Goal: Task Accomplishment & Management: Complete application form

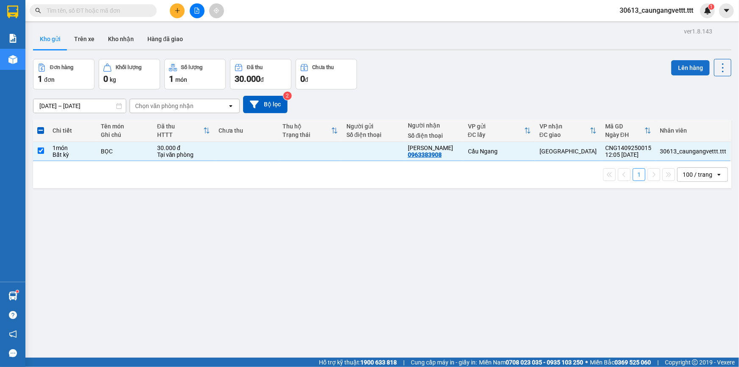
click at [694, 68] on button "Lên hàng" at bounding box center [690, 67] width 39 height 15
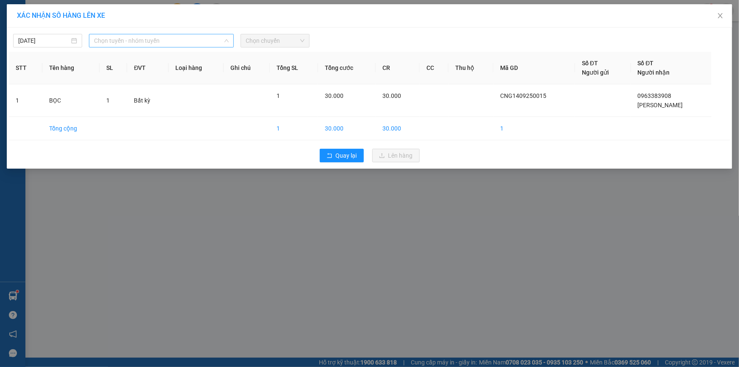
click at [175, 41] on span "Chọn tuyến - nhóm tuyến" at bounding box center [161, 40] width 135 height 13
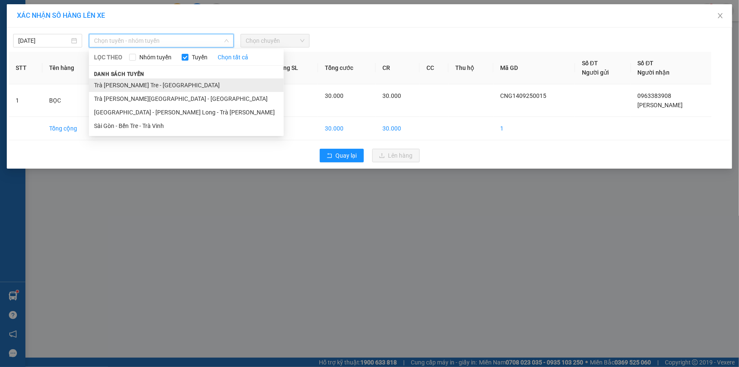
click at [154, 86] on li "Trà [PERSON_NAME] Tre - [GEOGRAPHIC_DATA]" at bounding box center [186, 85] width 195 height 14
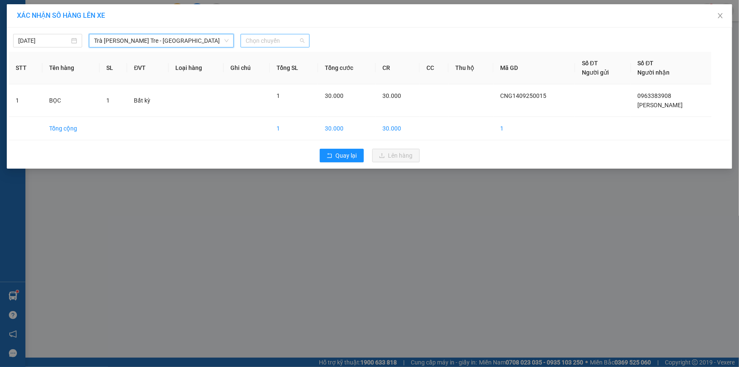
click at [290, 42] on span "Chọn chuyến" at bounding box center [275, 40] width 59 height 13
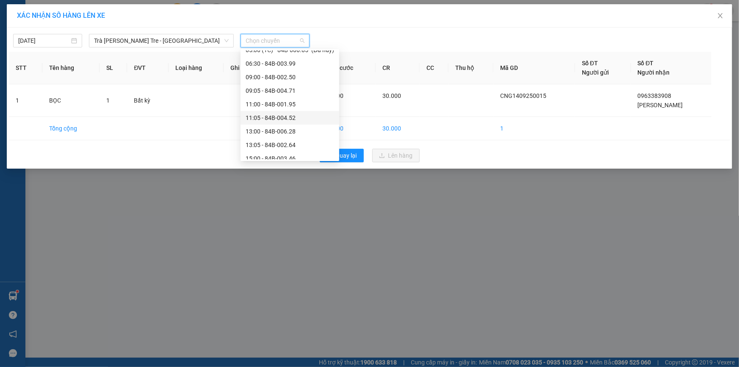
scroll to position [154, 0]
click at [267, 110] on div "15:00 - 84B-003.46" at bounding box center [290, 106] width 88 height 9
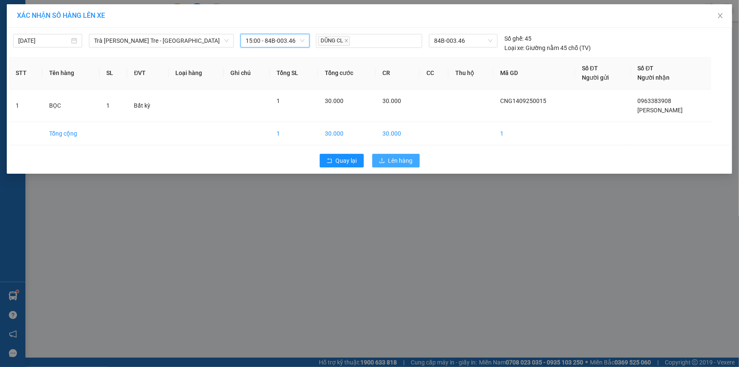
click at [409, 159] on span "Lên hàng" at bounding box center [400, 160] width 25 height 9
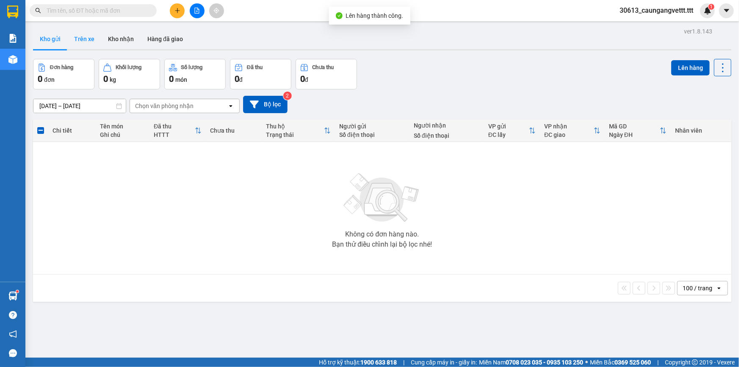
click at [83, 37] on button "Trên xe" at bounding box center [84, 39] width 34 height 20
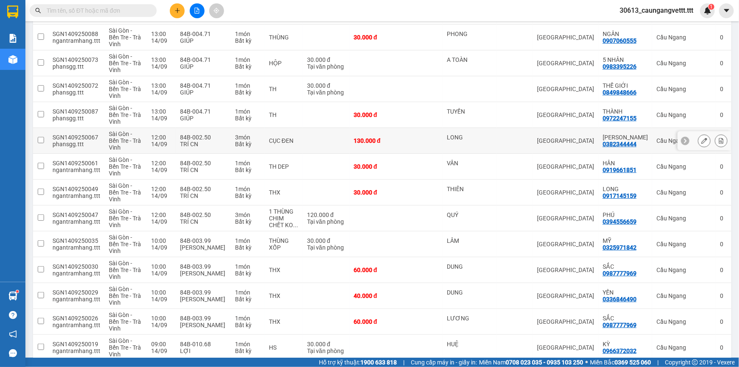
scroll to position [154, 0]
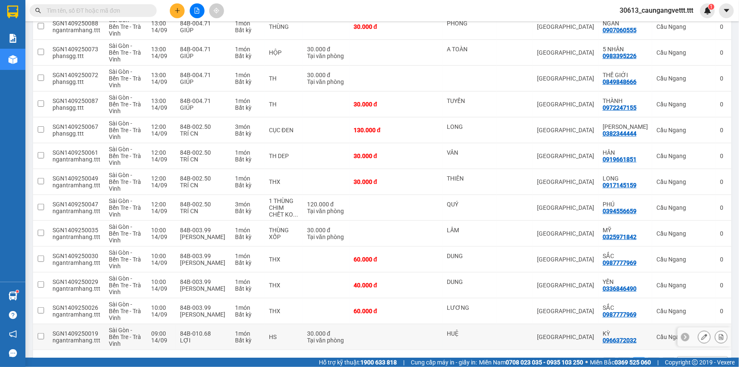
click at [719, 336] on icon at bounding box center [721, 337] width 5 height 6
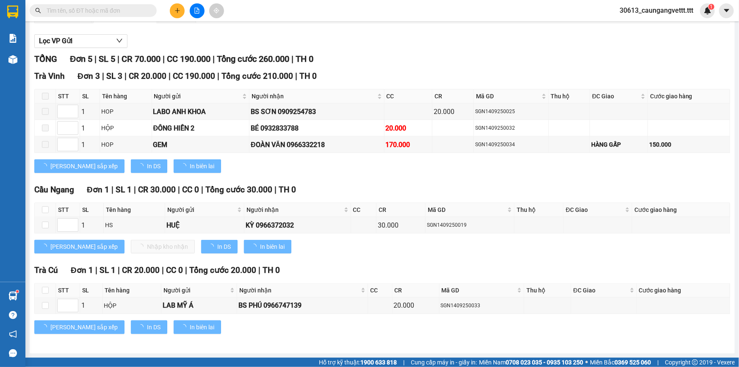
scroll to position [80, 0]
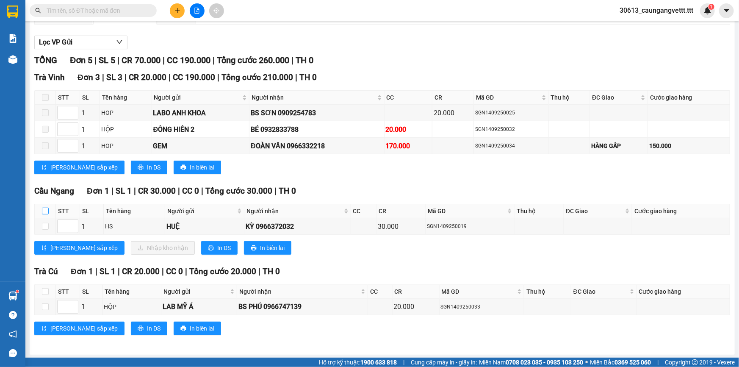
click at [43, 211] on input "checkbox" at bounding box center [45, 210] width 7 height 7
checkbox input "true"
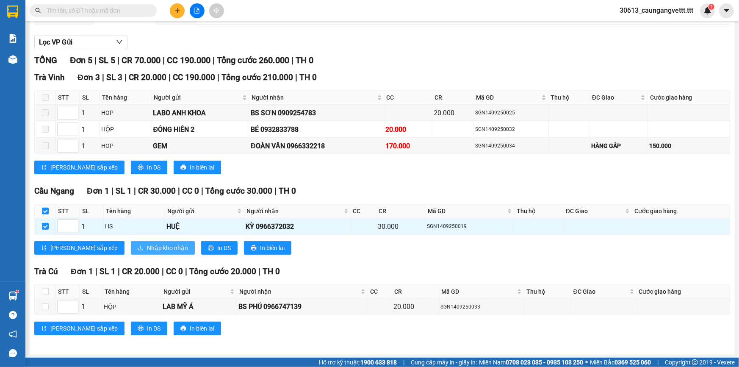
click at [147, 250] on span "Nhập kho nhận" at bounding box center [167, 247] width 41 height 9
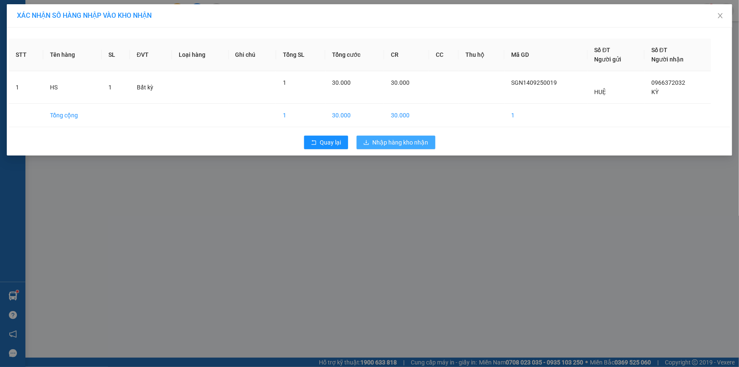
click at [403, 144] on span "Nhập hàng kho nhận" at bounding box center [401, 142] width 56 height 9
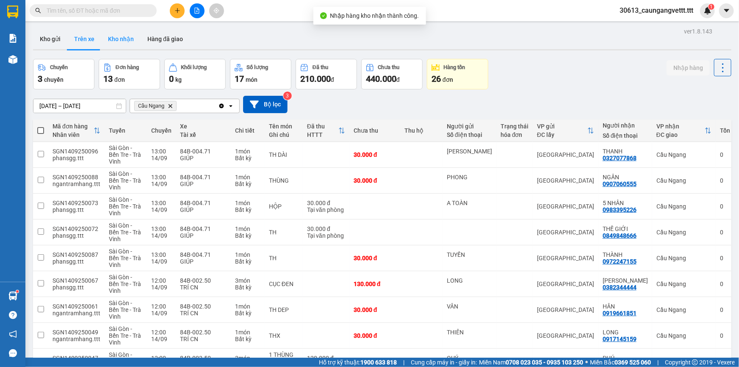
click at [123, 40] on button "Kho nhận" at bounding box center [120, 39] width 39 height 20
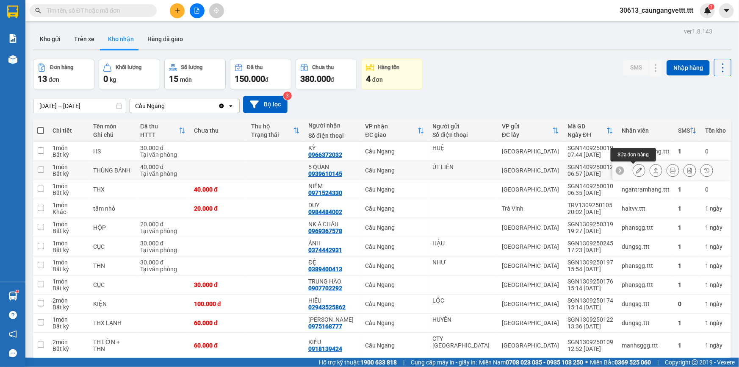
click at [636, 169] on icon at bounding box center [639, 170] width 6 height 6
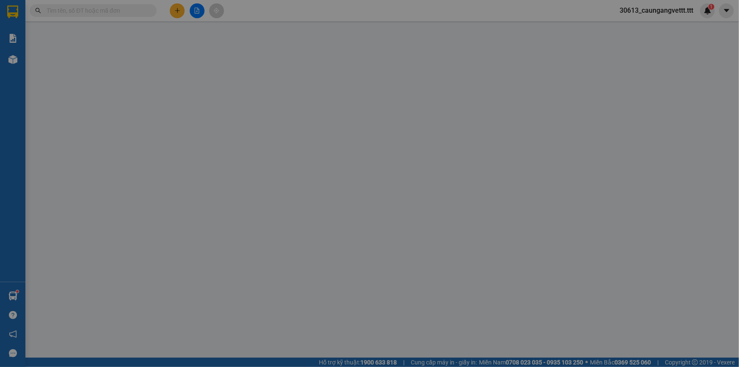
type input "ÚT LIÊN"
type input "0939610145"
type input "5 QUAN"
type input "40.000"
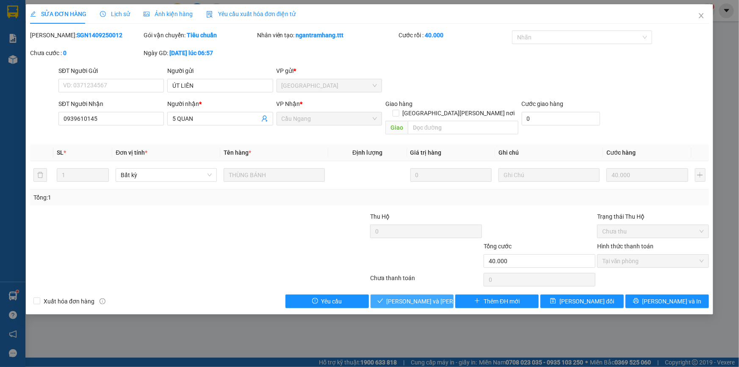
drag, startPoint x: 409, startPoint y: 293, endPoint x: 421, endPoint y: 282, distance: 16.8
click at [410, 296] on span "[PERSON_NAME] và [PERSON_NAME] hàng" at bounding box center [443, 300] width 114 height 9
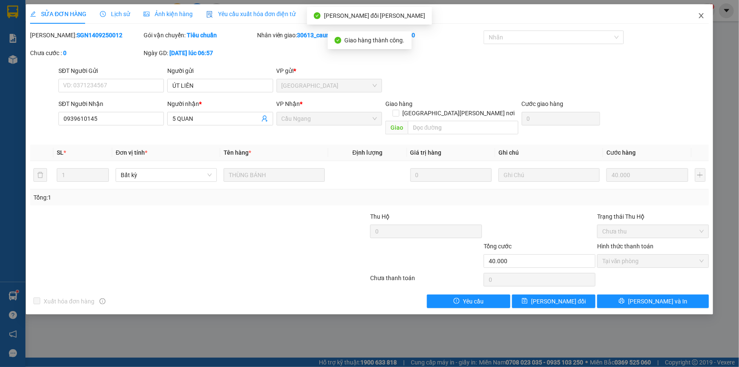
click at [703, 16] on icon "close" at bounding box center [701, 15] width 7 height 7
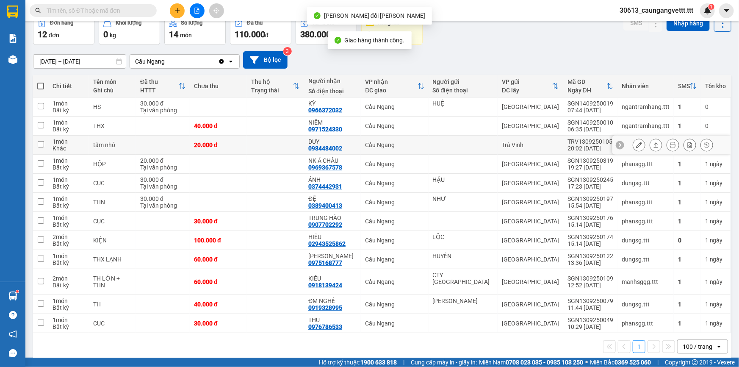
scroll to position [47, 0]
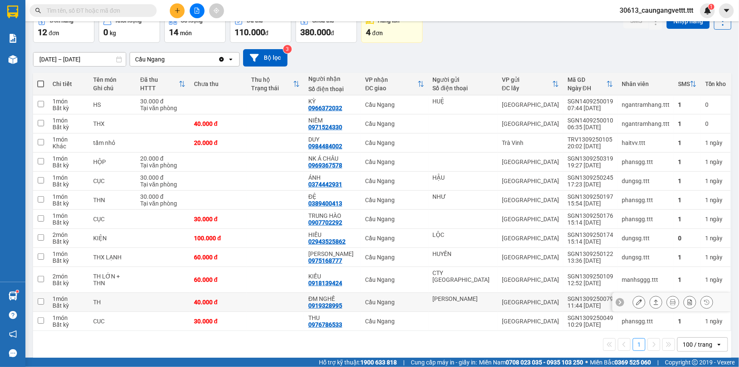
click at [636, 299] on icon at bounding box center [639, 302] width 6 height 6
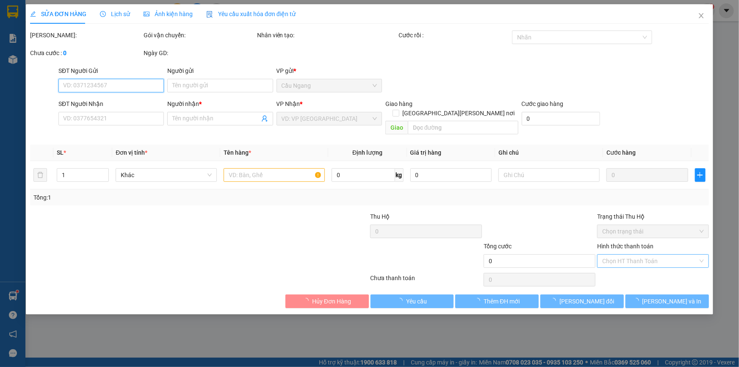
type input "[PERSON_NAME]"
type input "0919328995"
type input "ĐM NGHỀ"
type input "40.000"
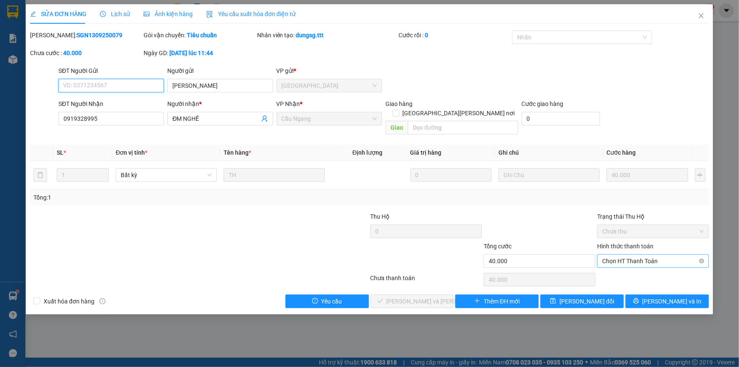
click at [635, 254] on span "Chọn HT Thanh Toán" at bounding box center [653, 260] width 102 height 13
click at [627, 267] on div "Tại văn phòng" at bounding box center [653, 267] width 102 height 9
type input "0"
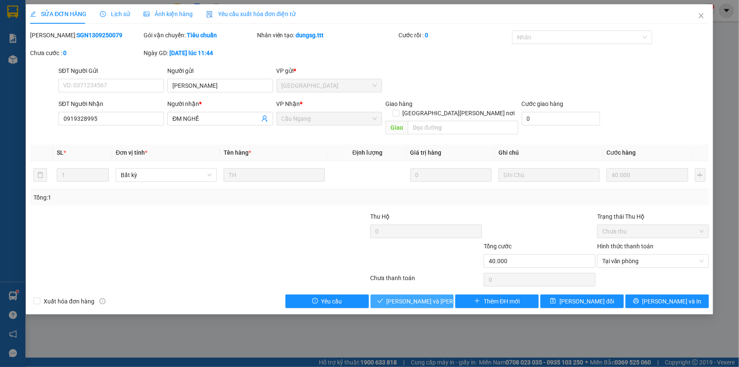
click at [426, 296] on span "[PERSON_NAME] và [PERSON_NAME] hàng" at bounding box center [443, 300] width 114 height 9
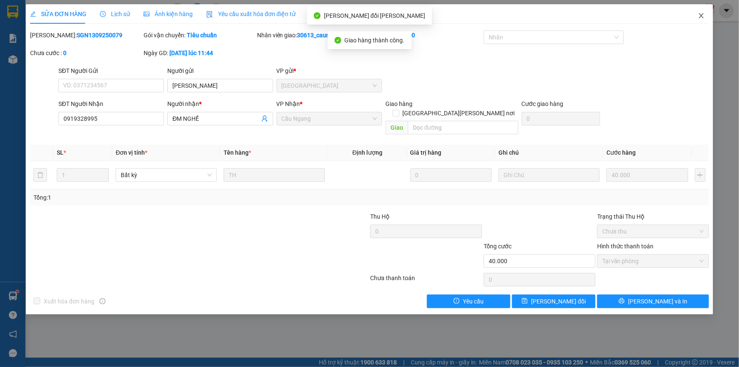
click at [703, 16] on icon "close" at bounding box center [701, 15] width 7 height 7
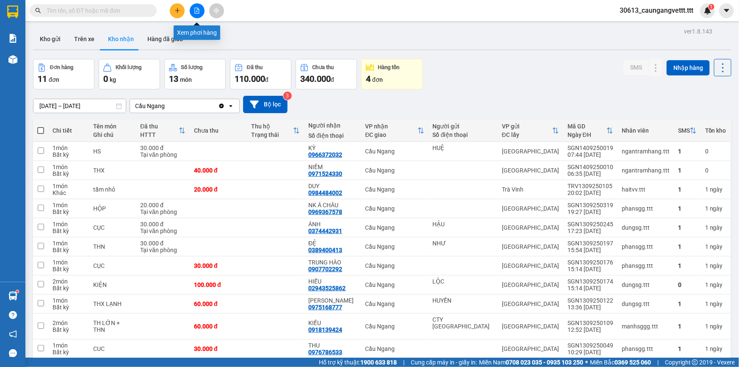
click at [198, 10] on icon "file-add" at bounding box center [197, 11] width 6 height 6
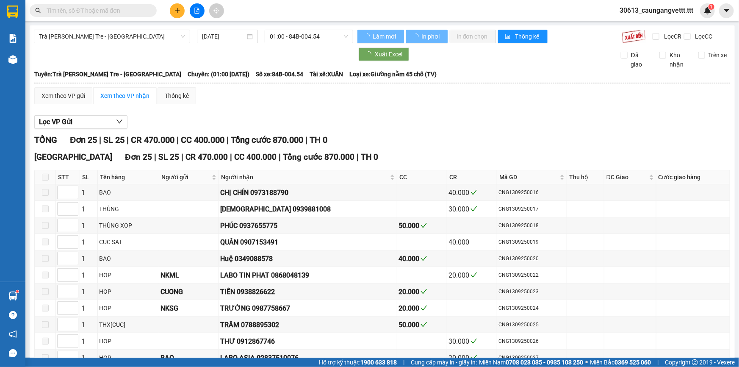
click at [317, 36] on span "01:00 - 84B-004.54" at bounding box center [309, 36] width 78 height 13
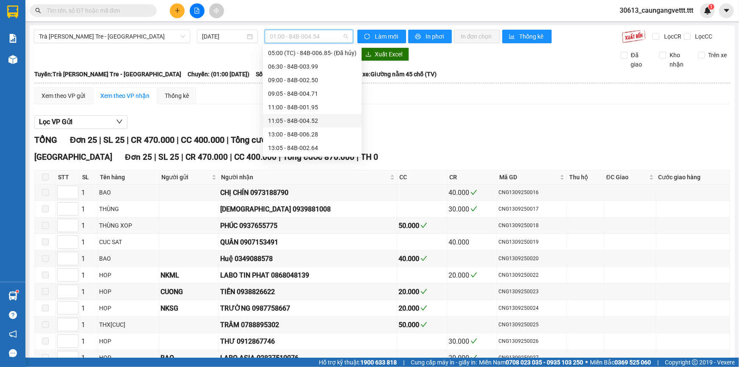
scroll to position [102, 0]
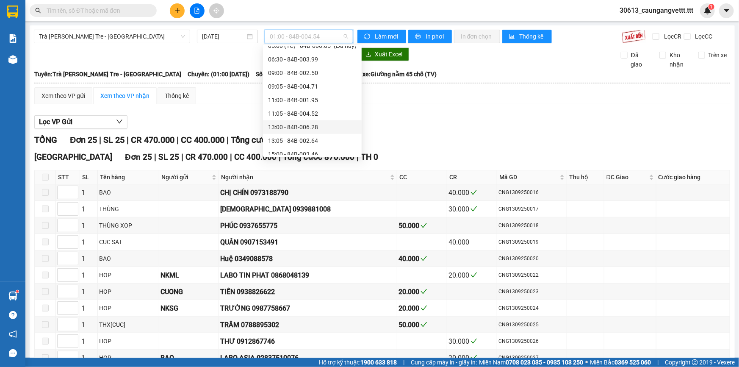
click at [286, 124] on div "13:00 - 84B-006.28" at bounding box center [312, 126] width 88 height 9
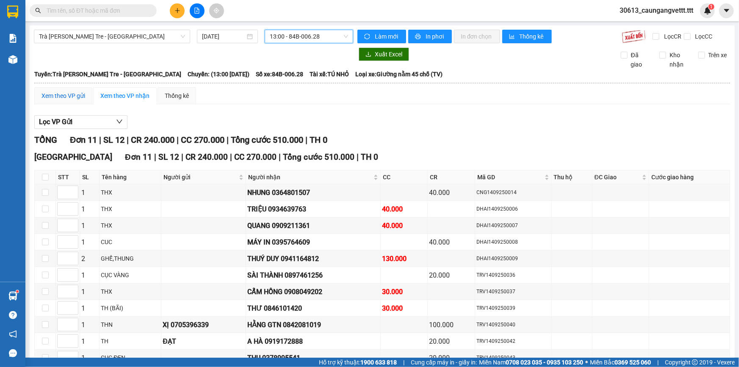
click at [59, 97] on div "Xem theo VP gửi" at bounding box center [63, 95] width 44 height 9
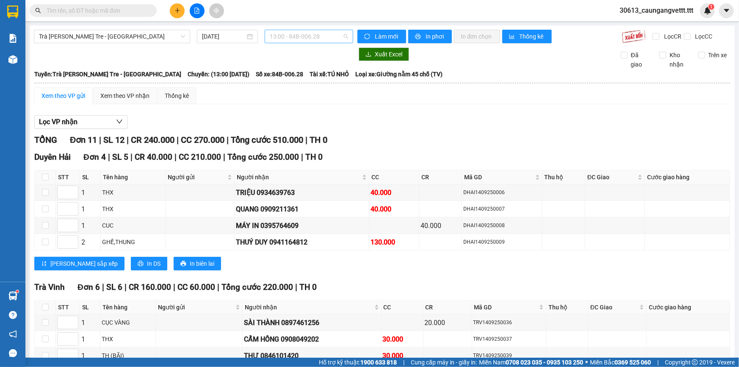
click at [326, 38] on span "13:00 - 84B-006.28" at bounding box center [309, 36] width 78 height 13
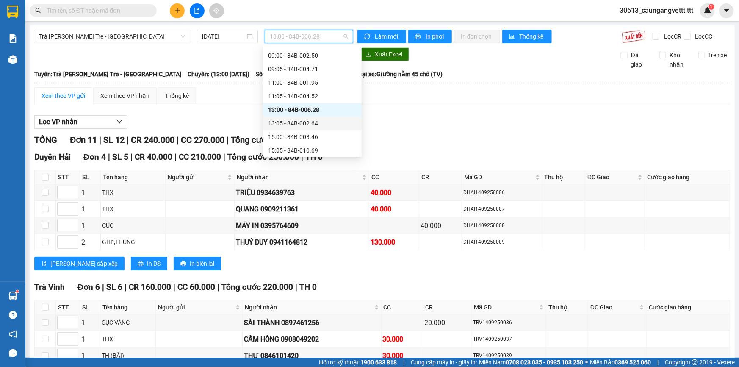
scroll to position [128, 0]
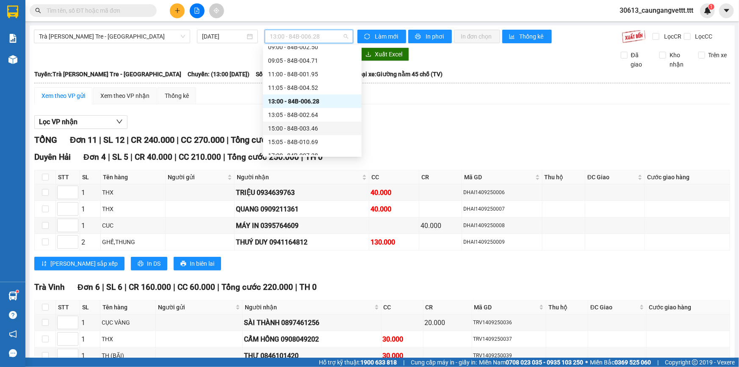
click at [291, 127] on div "15:00 - 84B-003.46" at bounding box center [312, 128] width 88 height 9
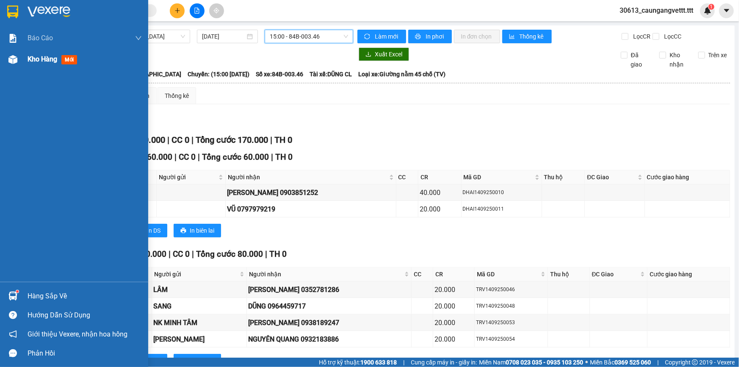
click at [38, 58] on span "Kho hàng" at bounding box center [43, 59] width 30 height 8
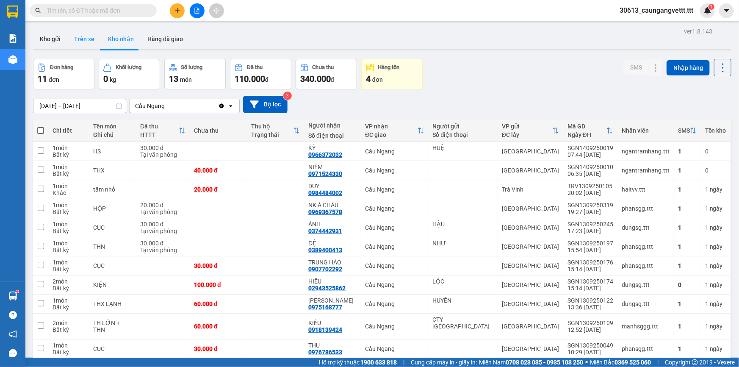
click at [84, 39] on button "Trên xe" at bounding box center [84, 39] width 34 height 20
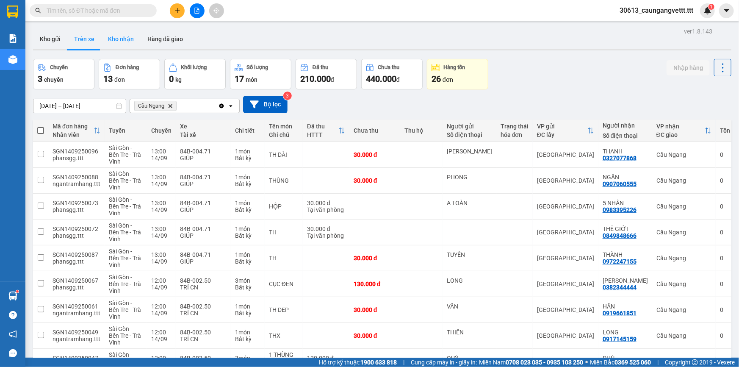
click at [119, 39] on button "Kho nhận" at bounding box center [120, 39] width 39 height 20
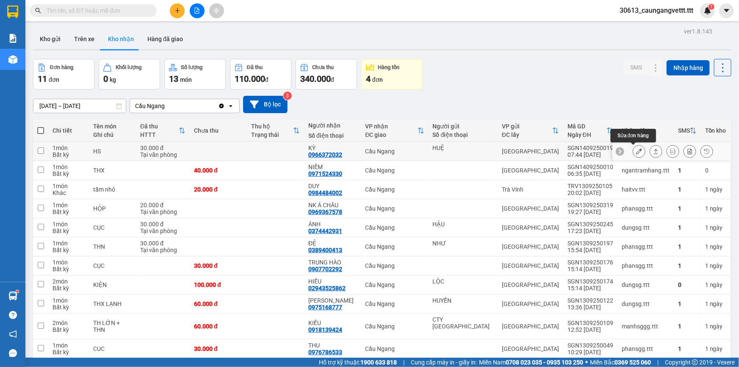
click at [636, 152] on icon at bounding box center [639, 151] width 6 height 6
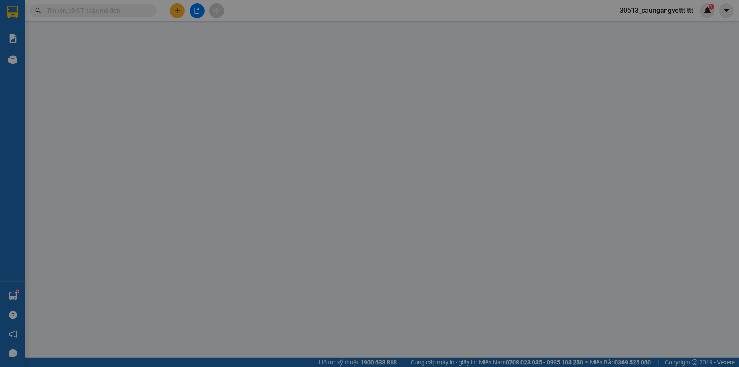
type input "HUỆ"
type input "0966372032"
type input "KỲ"
type input "30.000"
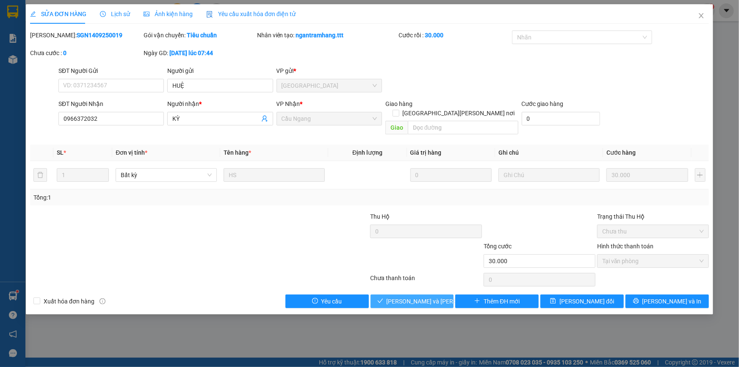
click at [415, 296] on span "[PERSON_NAME] và [PERSON_NAME] hàng" at bounding box center [443, 300] width 114 height 9
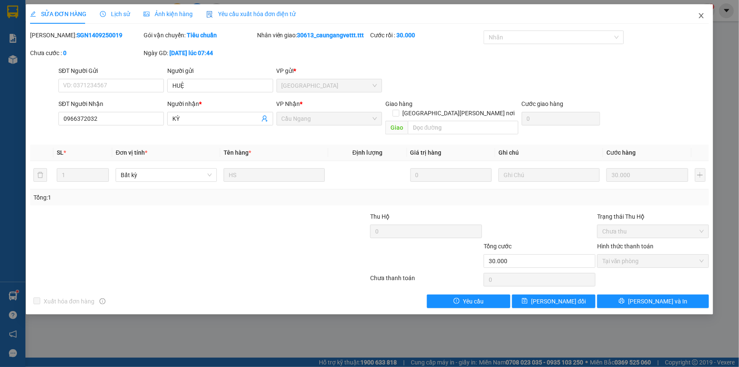
click at [701, 17] on icon "close" at bounding box center [700, 15] width 5 height 5
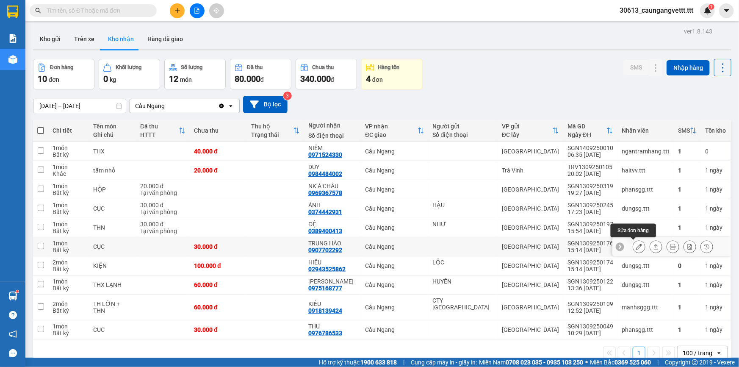
click at [636, 247] on icon at bounding box center [639, 246] width 6 height 6
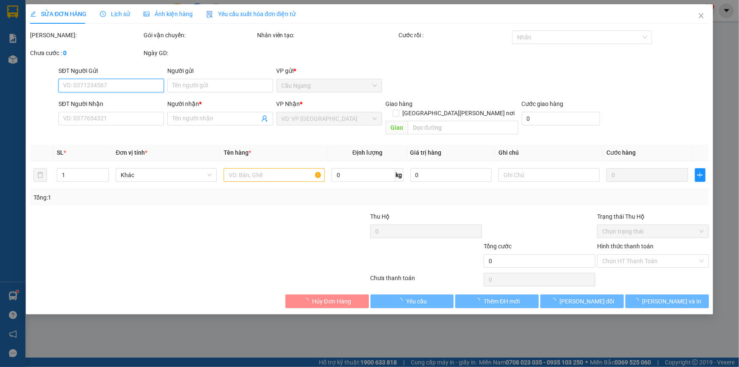
type input "0907702292"
type input "TRUNG HÀO"
type input "30.000"
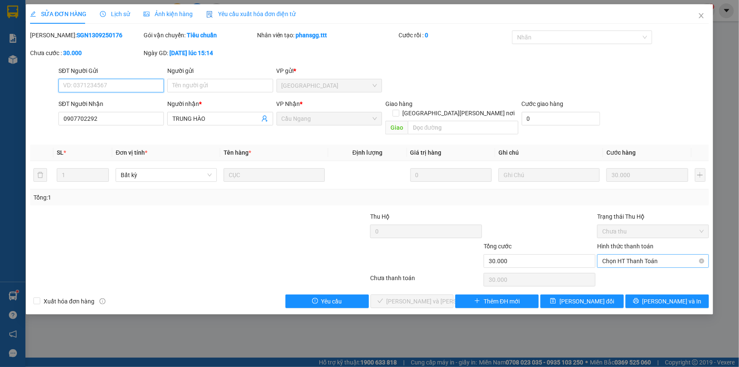
click at [635, 254] on span "Chọn HT Thanh Toán" at bounding box center [653, 260] width 102 height 13
click at [626, 266] on div "Tại văn phòng" at bounding box center [653, 267] width 102 height 9
type input "0"
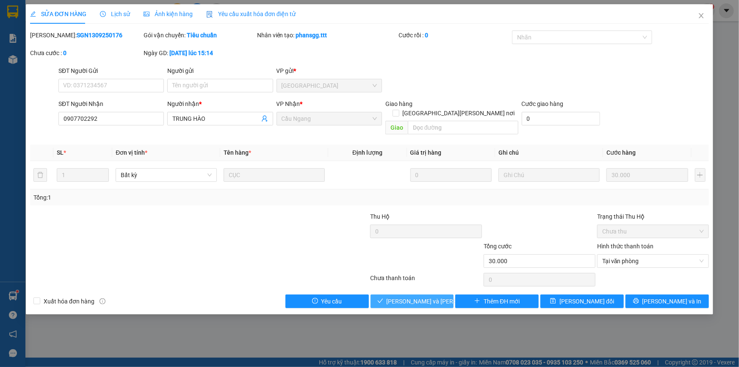
click at [407, 296] on span "[PERSON_NAME] và [PERSON_NAME] hàng" at bounding box center [443, 300] width 114 height 9
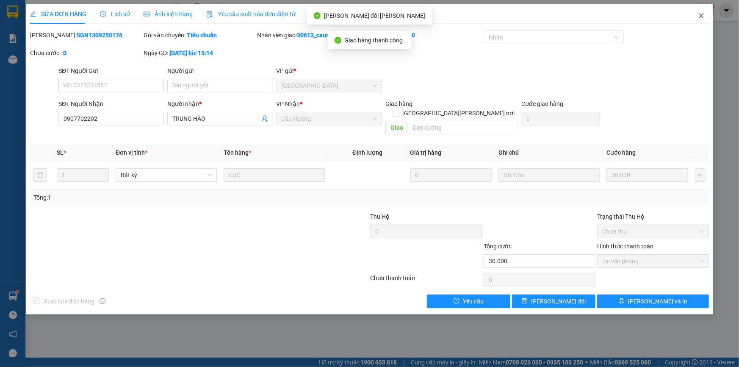
click at [700, 15] on icon "close" at bounding box center [700, 15] width 5 height 5
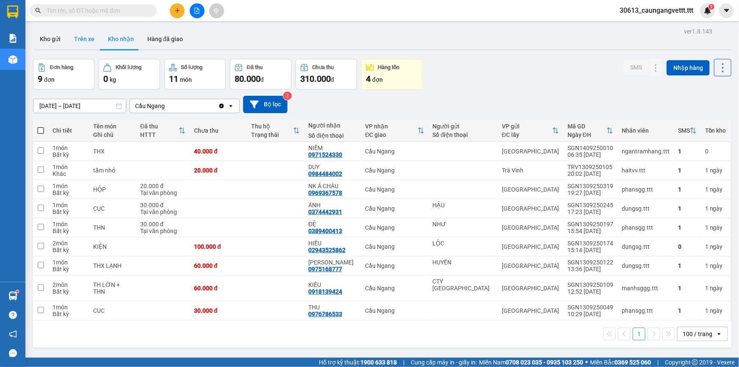
click at [84, 40] on button "Trên xe" at bounding box center [84, 39] width 34 height 20
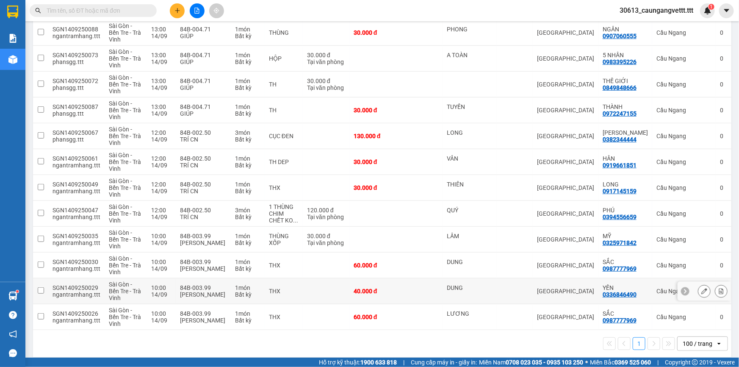
scroll to position [208, 0]
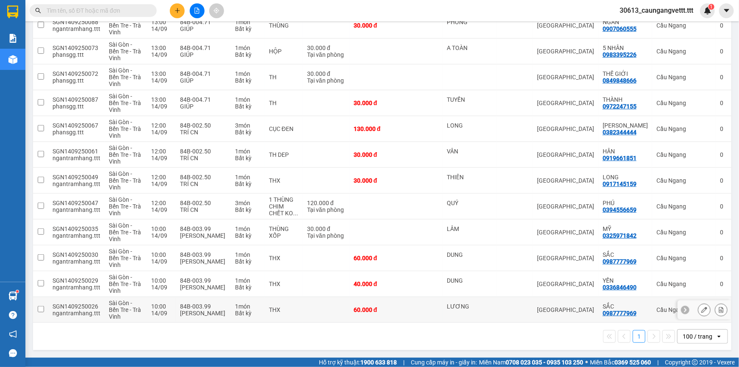
click at [718, 306] on icon at bounding box center [721, 309] width 6 height 6
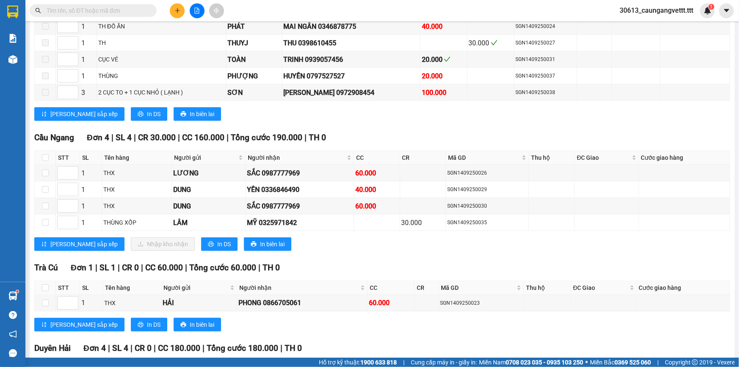
scroll to position [169, 0]
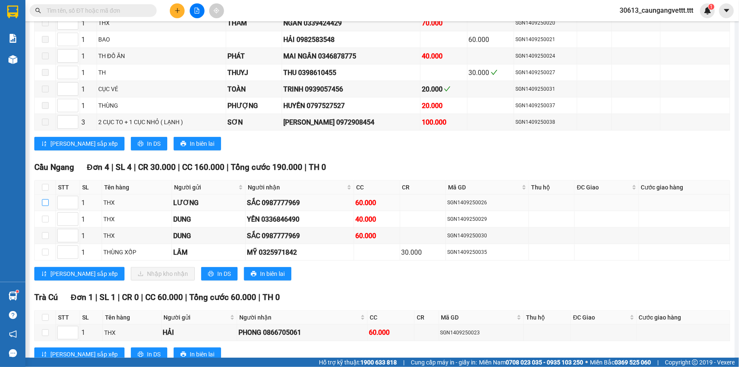
click at [46, 199] on input "checkbox" at bounding box center [45, 202] width 7 height 7
checkbox input "true"
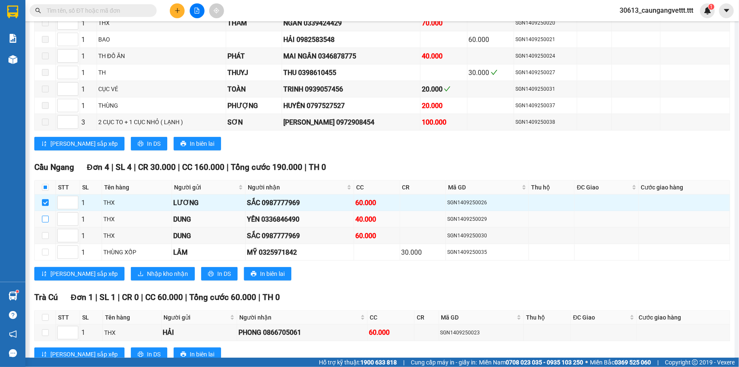
click at [44, 216] on input "checkbox" at bounding box center [45, 218] width 7 height 7
checkbox input "true"
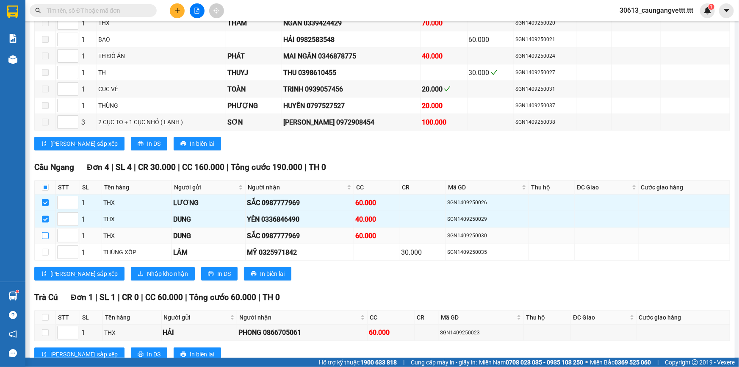
click at [45, 233] on input "checkbox" at bounding box center [45, 235] width 7 height 7
checkbox input "true"
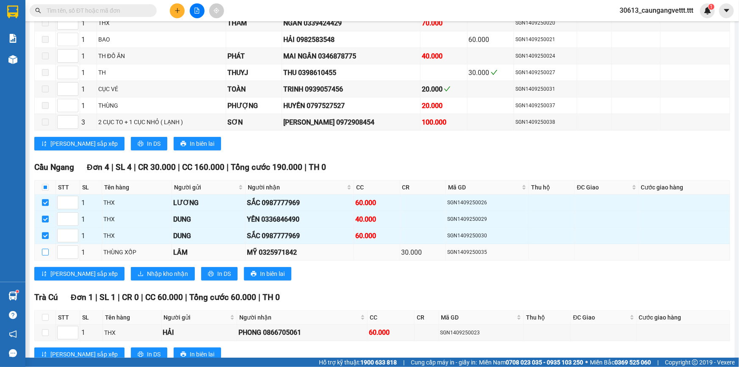
click at [45, 250] on input "checkbox" at bounding box center [45, 251] width 7 height 7
checkbox input "true"
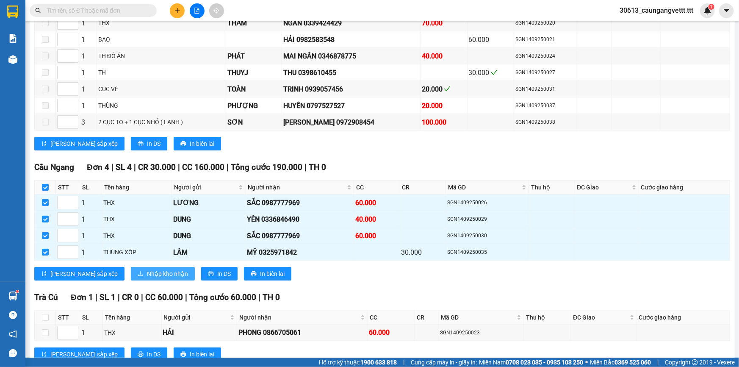
click at [147, 275] on span "Nhập kho nhận" at bounding box center [167, 273] width 41 height 9
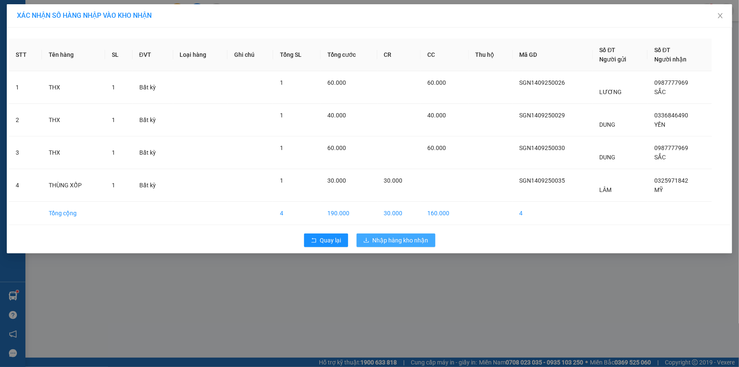
click at [392, 240] on span "Nhập hàng kho nhận" at bounding box center [401, 239] width 56 height 9
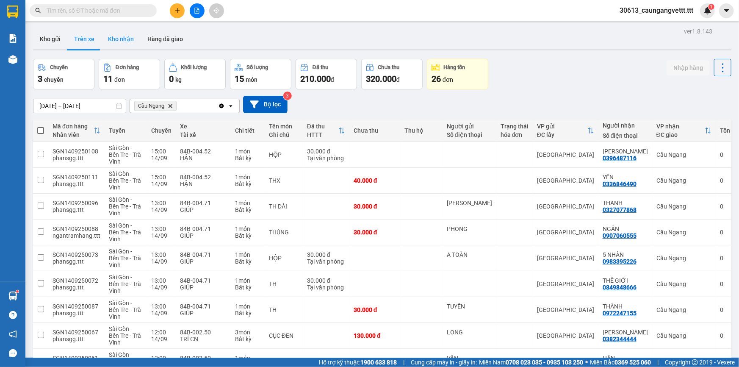
click at [126, 39] on button "Kho nhận" at bounding box center [120, 39] width 39 height 20
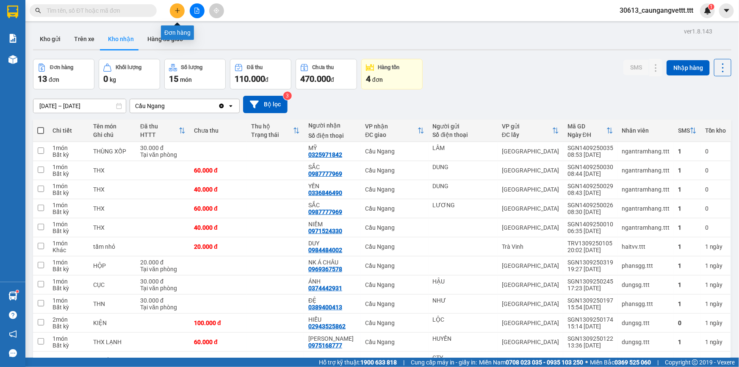
click at [177, 12] on icon "plus" at bounding box center [177, 10] width 0 height 5
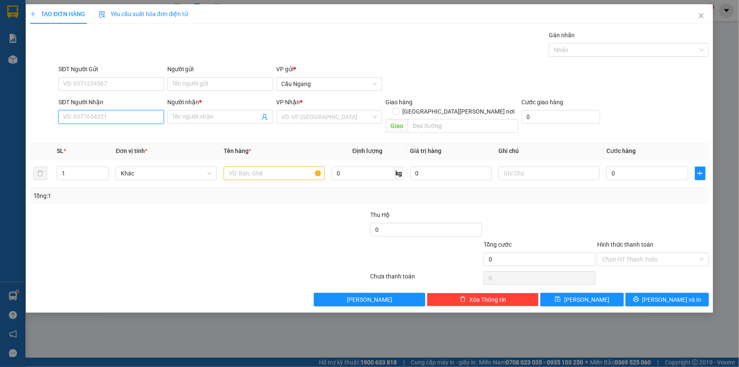
click at [123, 119] on input "SĐT Người Nhận" at bounding box center [110, 117] width 105 height 14
click at [114, 135] on div "0377322133 - PHƯƠNG" at bounding box center [110, 133] width 95 height 9
type input "0377322133"
type input "PHƯƠNG"
type input "0377322133"
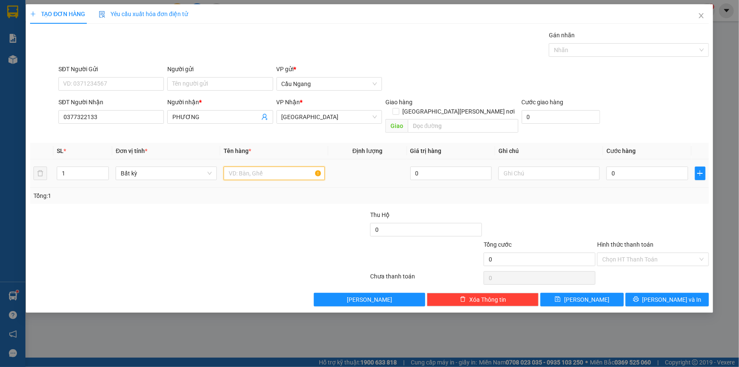
click at [258, 166] on input "text" at bounding box center [274, 173] width 101 height 14
type input "CỤC"
click at [634, 166] on input "0" at bounding box center [647, 173] width 82 height 14
type input "3"
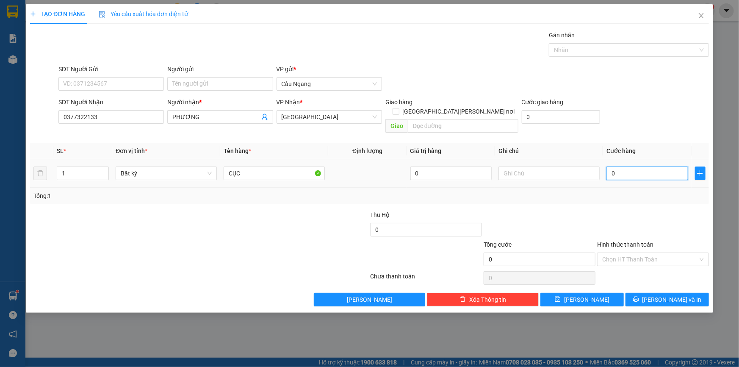
type input "3"
type input "30"
type input "300"
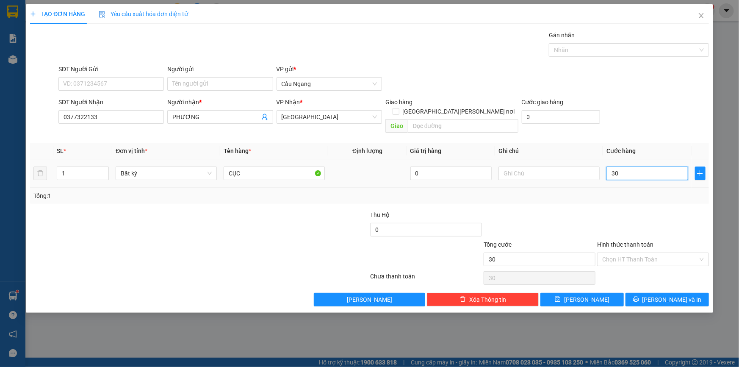
type input "300"
type input "3.000"
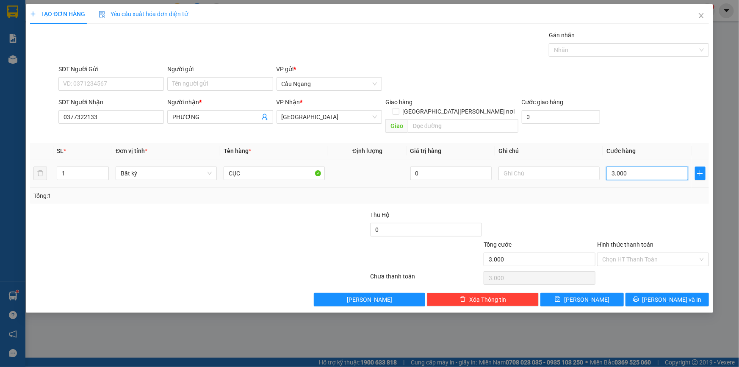
type input "30.000"
click at [661, 295] on span "[PERSON_NAME] và In" at bounding box center [671, 299] width 59 height 9
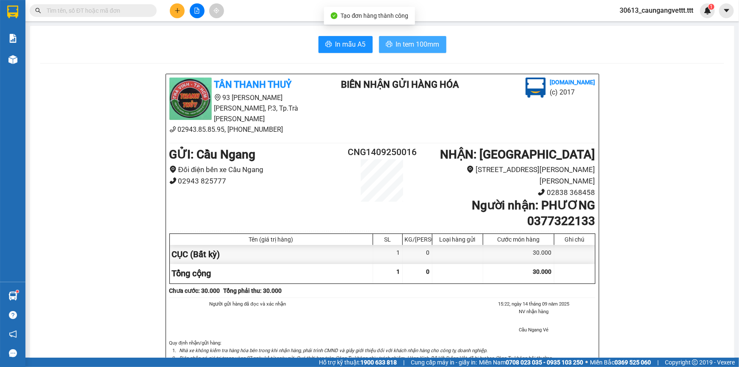
click at [412, 41] on span "In tem 100mm" at bounding box center [418, 44] width 44 height 11
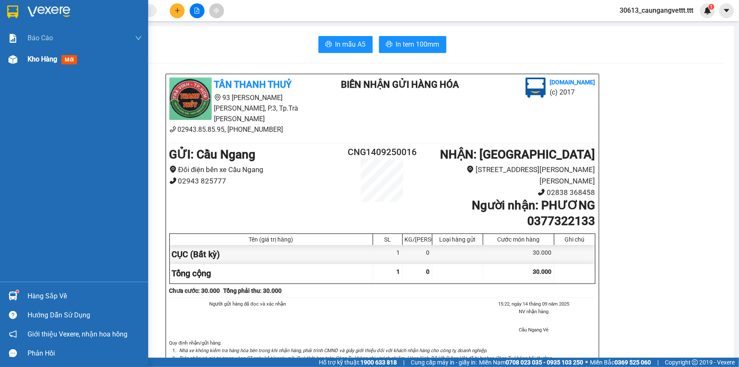
click at [35, 56] on span "Kho hàng" at bounding box center [43, 59] width 30 height 8
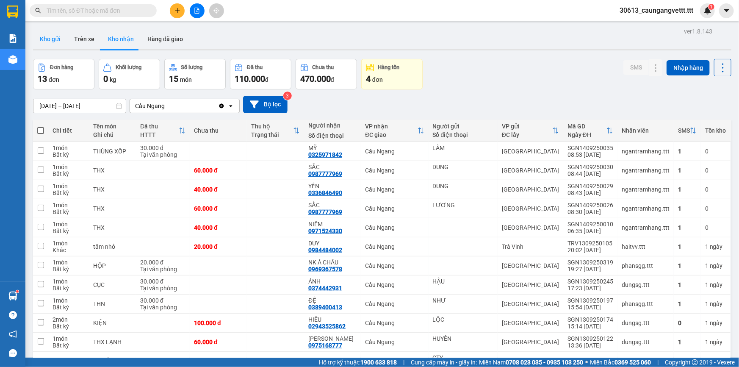
click at [52, 38] on button "Kho gửi" at bounding box center [50, 39] width 34 height 20
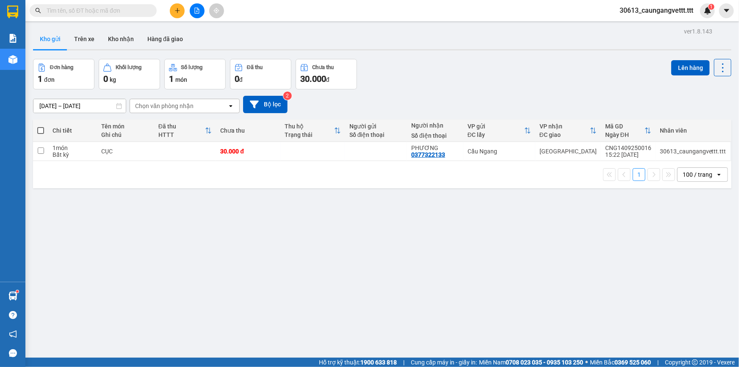
click at [41, 128] on span at bounding box center [40, 130] width 7 height 7
click at [41, 126] on input "checkbox" at bounding box center [41, 126] width 0 height 0
checkbox input "true"
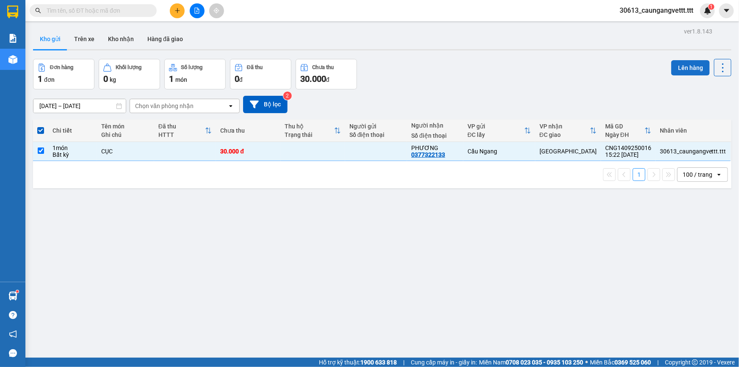
click at [686, 63] on button "Lên hàng" at bounding box center [690, 67] width 39 height 15
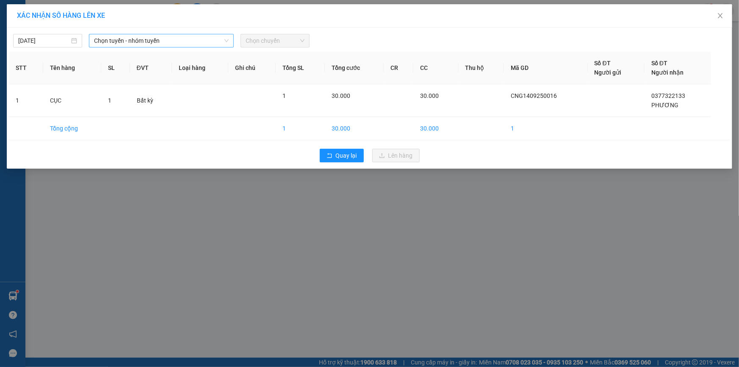
click at [179, 38] on span "Chọn tuyến - nhóm tuyến" at bounding box center [161, 40] width 135 height 13
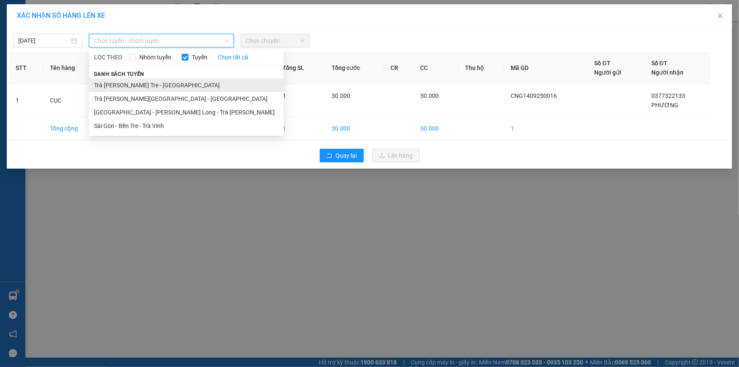
click at [146, 83] on li "Trà [PERSON_NAME] Tre - [GEOGRAPHIC_DATA]" at bounding box center [186, 85] width 195 height 14
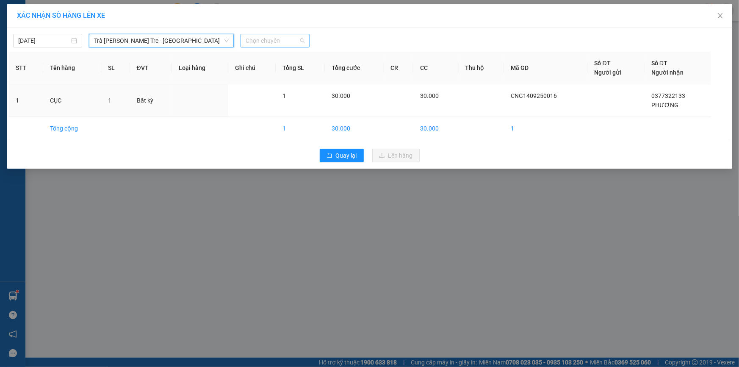
click at [282, 42] on span "Chọn chuyến" at bounding box center [275, 40] width 59 height 13
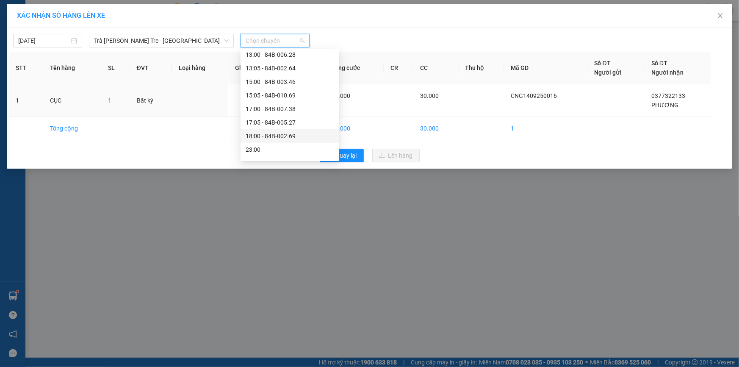
scroll to position [179, 0]
click at [265, 110] on div "17:00 - 84B-007.38" at bounding box center [290, 108] width 88 height 9
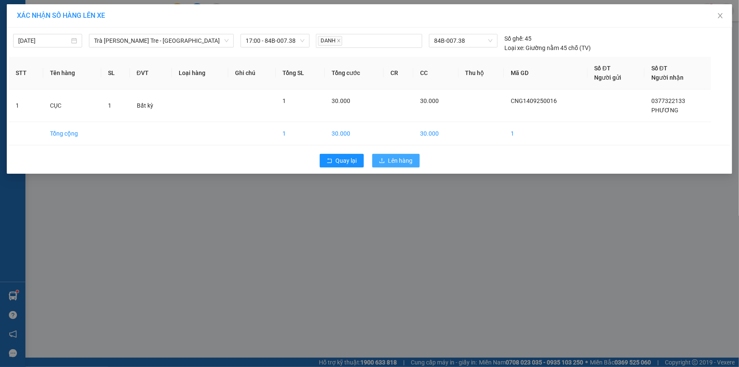
click at [406, 158] on span "Lên hàng" at bounding box center [400, 160] width 25 height 9
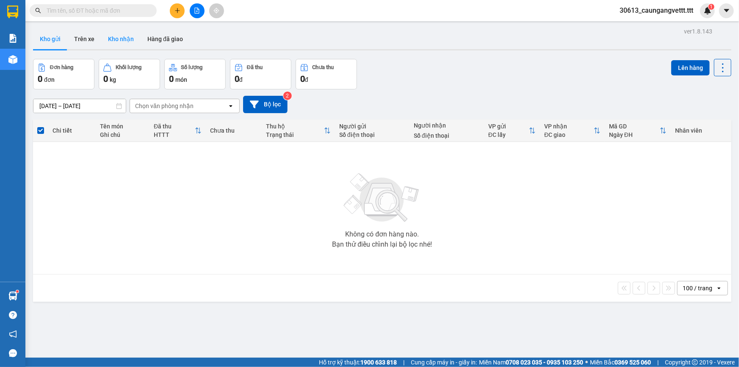
click at [115, 44] on button "Kho nhận" at bounding box center [120, 39] width 39 height 20
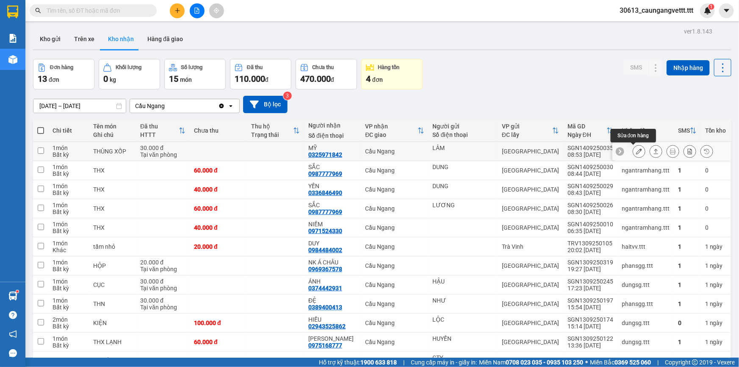
click at [637, 152] on button at bounding box center [639, 151] width 12 height 15
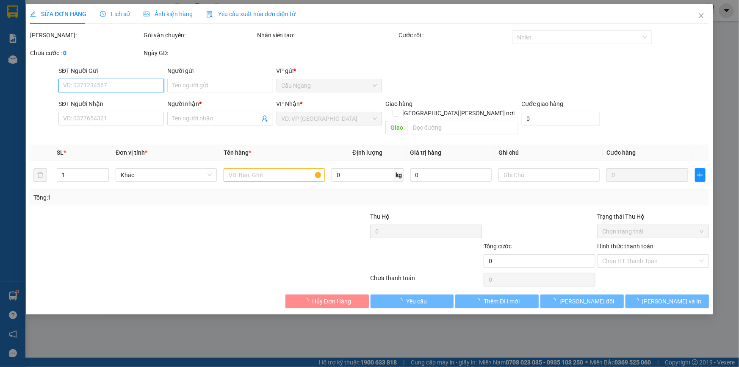
type input "LÂM"
type input "0325971842"
type input "MỸ"
type input "30.000"
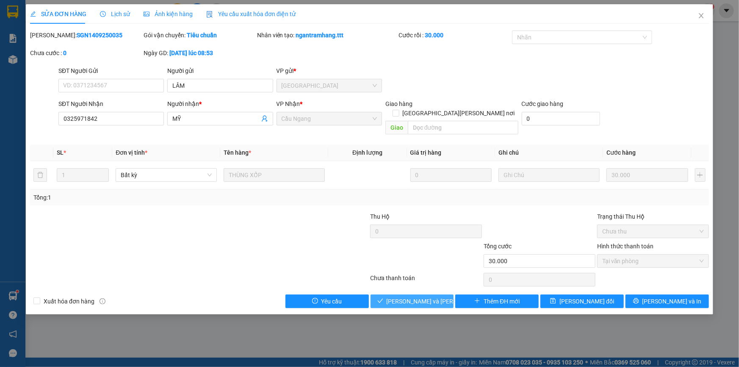
click at [427, 296] on span "[PERSON_NAME] và [PERSON_NAME] hàng" at bounding box center [443, 300] width 114 height 9
